Goal: Information Seeking & Learning: Learn about a topic

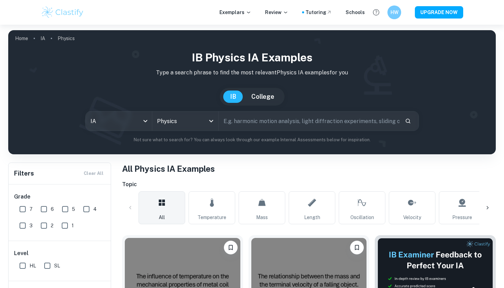
scroll to position [153, 0]
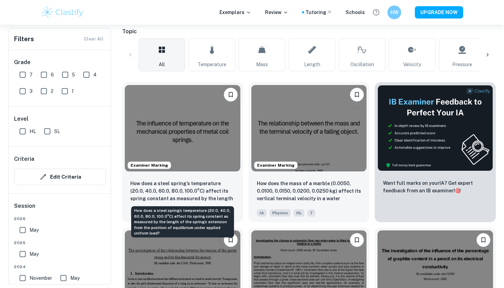
click at [210, 195] on p "How does a steel spring’s temperature (20.0, 40.0, 60.0, 80.0, 100.0°C) affect …" at bounding box center [182, 191] width 105 height 23
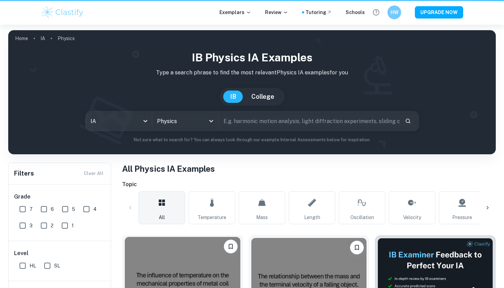
scroll to position [153, 0]
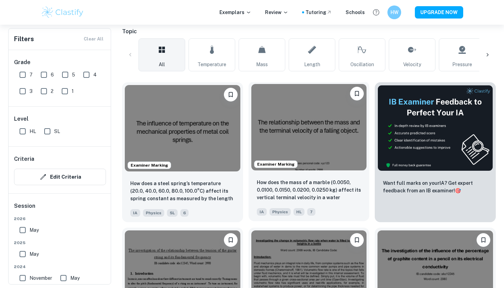
click at [319, 129] on img at bounding box center [309, 127] width 116 height 86
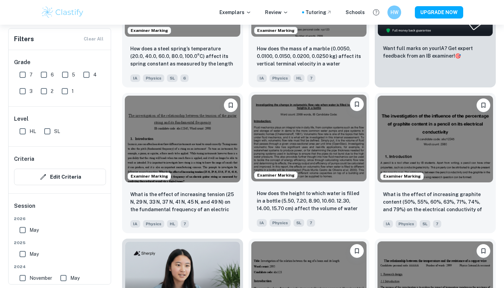
scroll to position [299, 0]
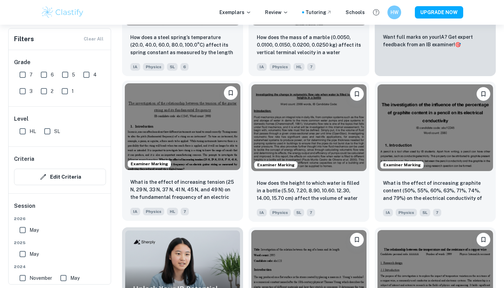
click at [227, 150] on img at bounding box center [183, 126] width 116 height 86
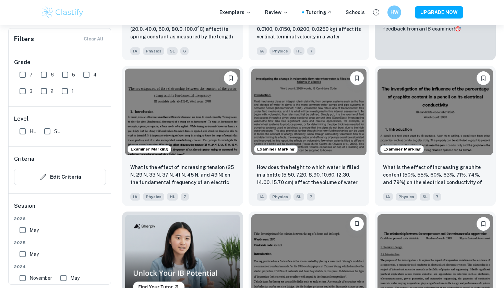
scroll to position [322, 0]
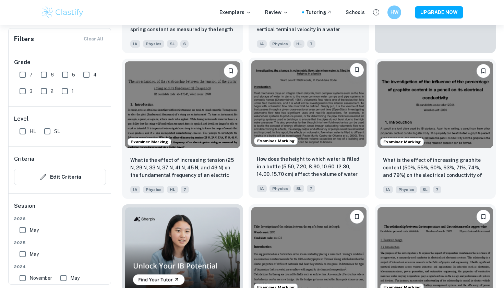
click at [292, 107] on img at bounding box center [309, 103] width 116 height 86
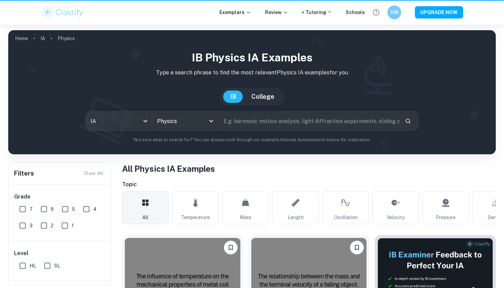
scroll to position [322, 0]
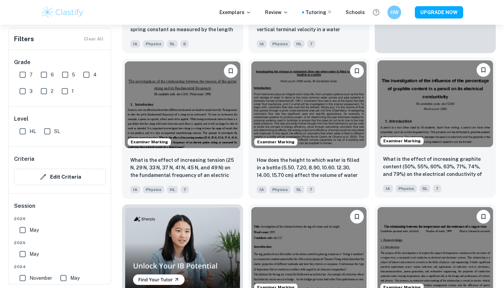
click at [459, 118] on img at bounding box center [435, 103] width 116 height 86
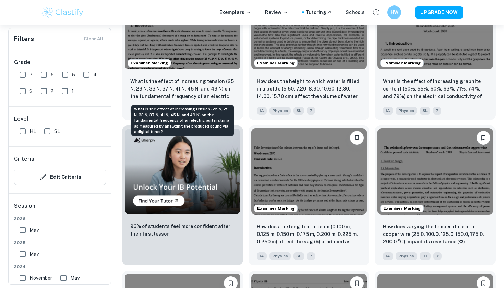
scroll to position [457, 0]
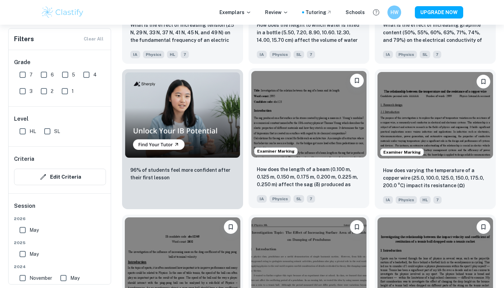
click at [294, 131] on img at bounding box center [309, 114] width 116 height 86
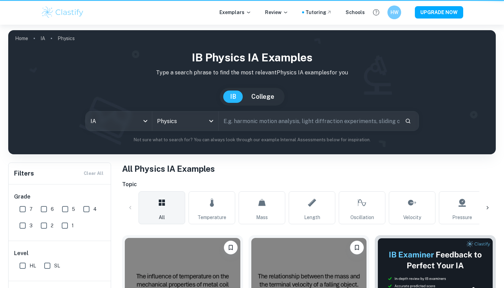
scroll to position [457, 0]
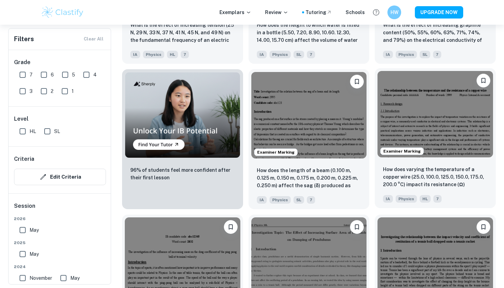
click at [412, 129] on img at bounding box center [435, 114] width 116 height 86
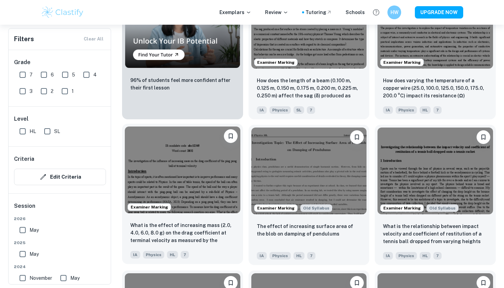
scroll to position [552, 0]
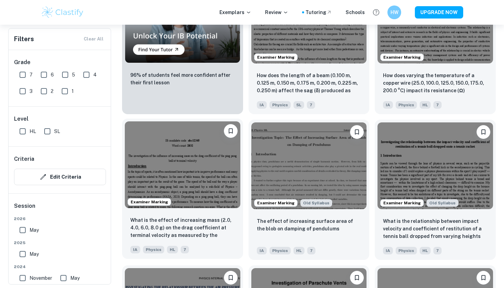
click at [195, 197] on img at bounding box center [183, 164] width 116 height 86
